Goal: Find specific page/section: Find specific page/section

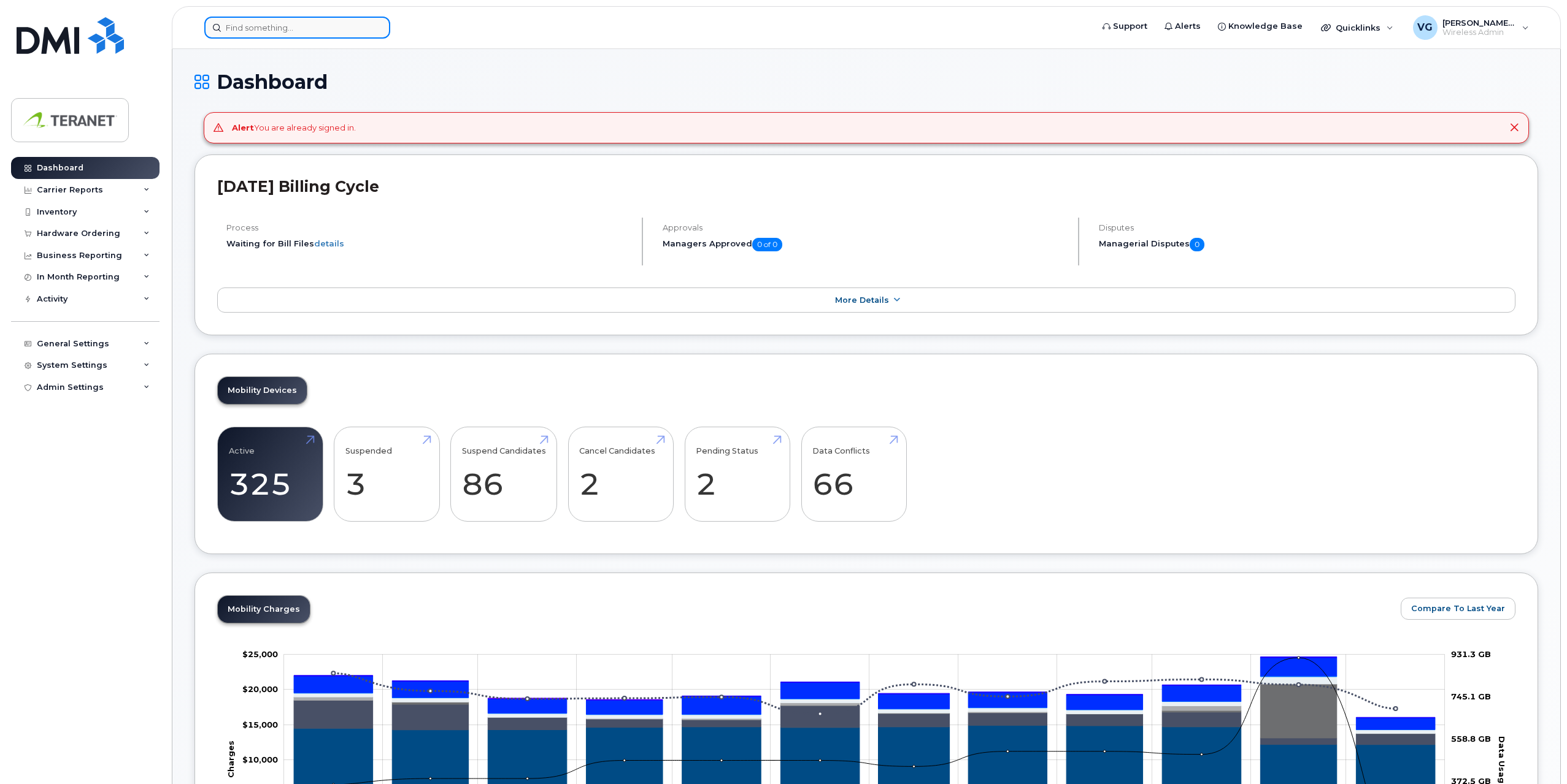
click at [356, 25] on input at bounding box center [297, 27] width 186 height 22
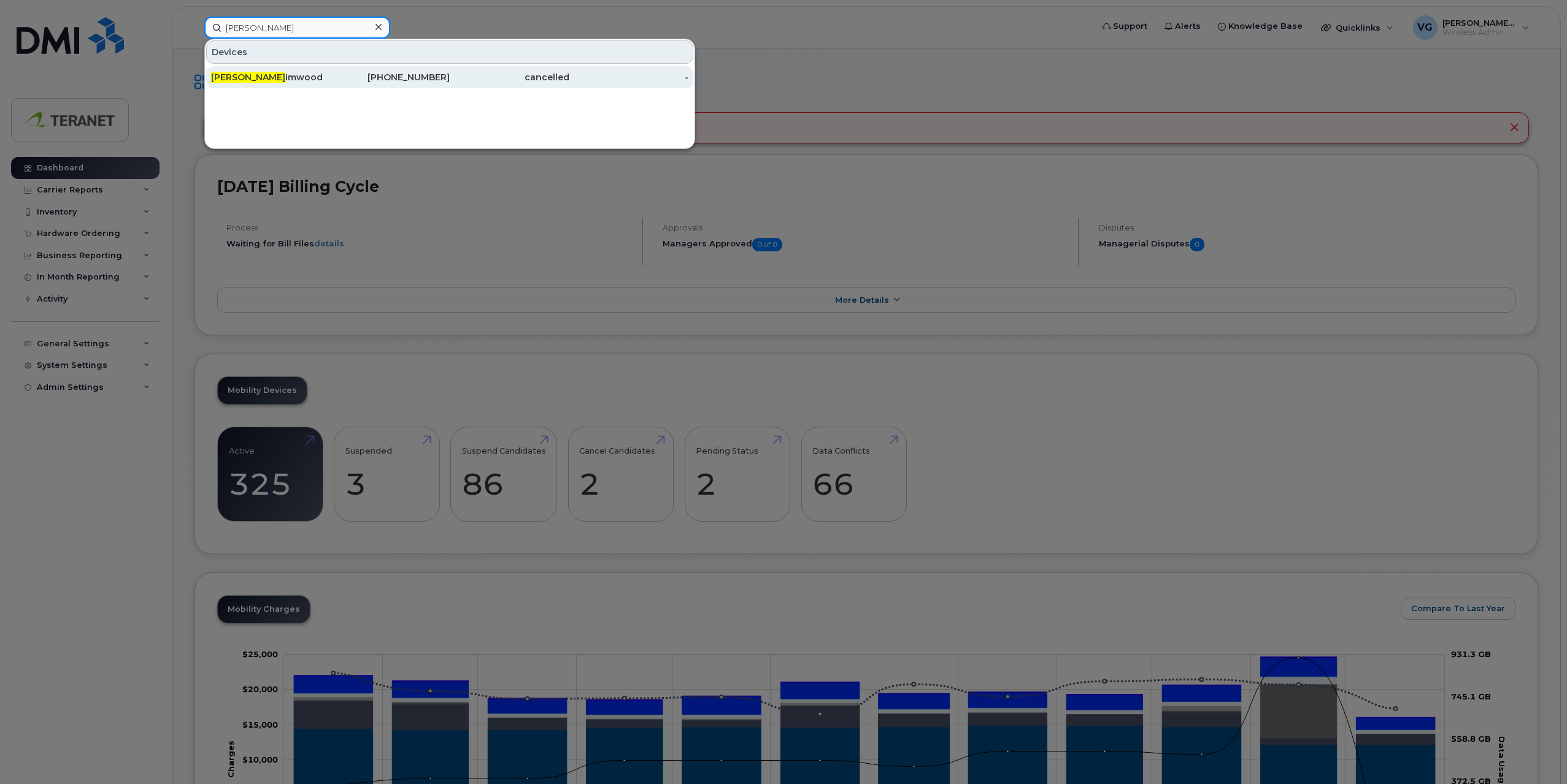
type input "[PERSON_NAME]"
click at [267, 78] on div "[PERSON_NAME]" at bounding box center [271, 77] width 119 height 12
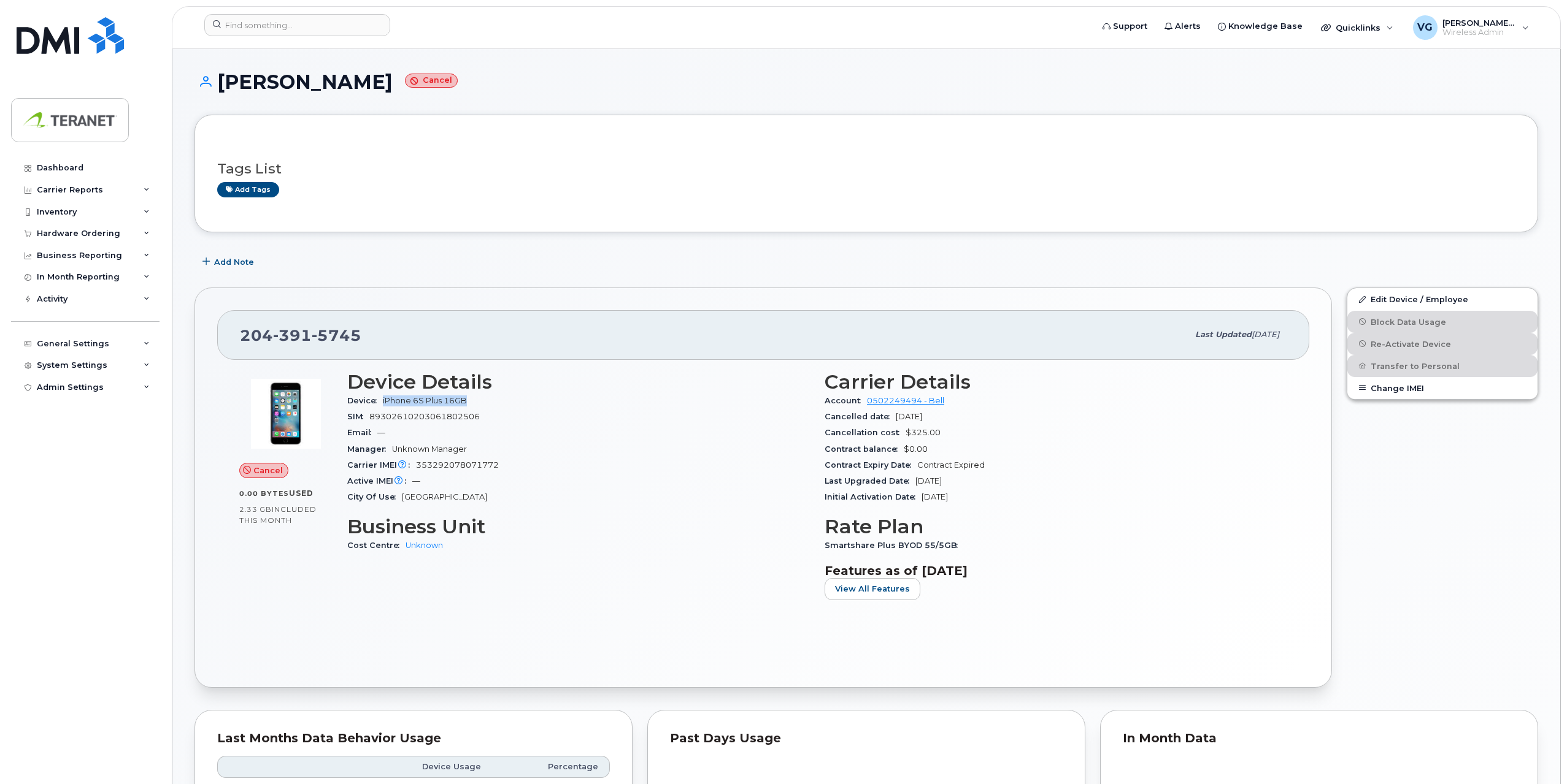
drag, startPoint x: 388, startPoint y: 398, endPoint x: 522, endPoint y: 401, distance: 134.0
click at [522, 401] on div "Device iPhone 6S Plus 16GB" at bounding box center [578, 401] width 463 height 16
